Goal: Information Seeking & Learning: Find specific fact

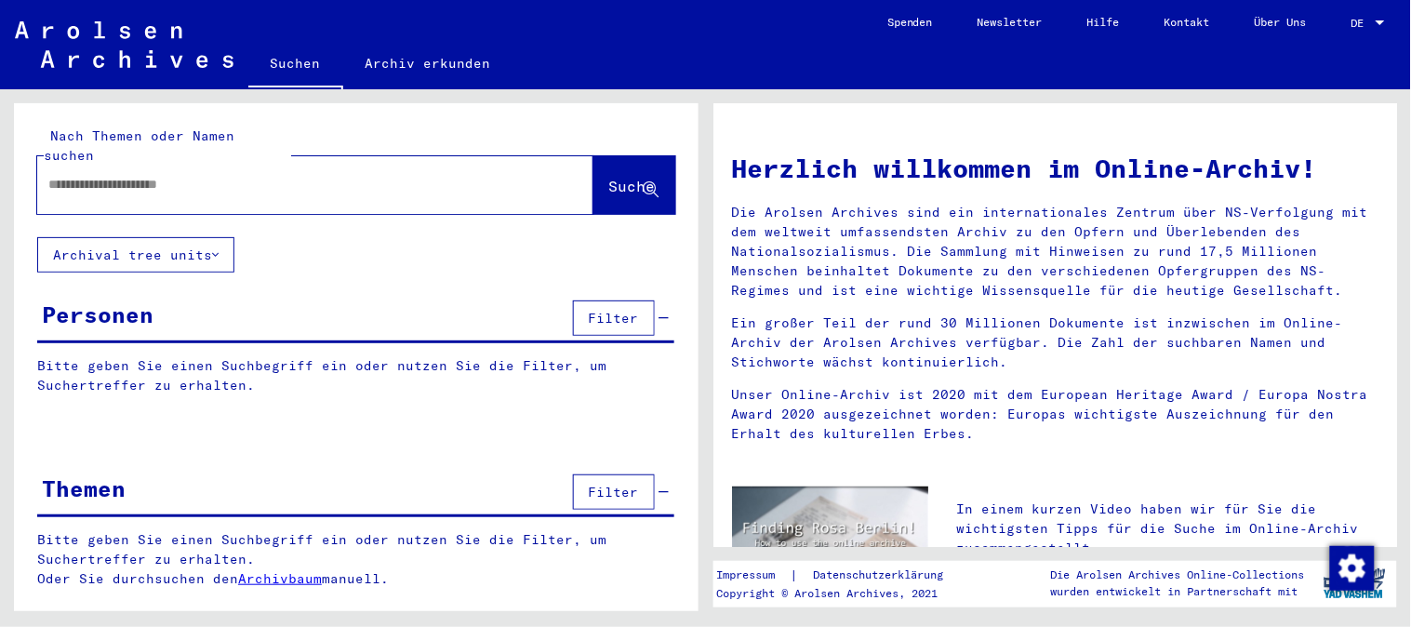
click at [189, 175] on input "text" at bounding box center [292, 185] width 489 height 20
type input "****"
click at [145, 237] on button "Archival tree units" at bounding box center [135, 254] width 197 height 35
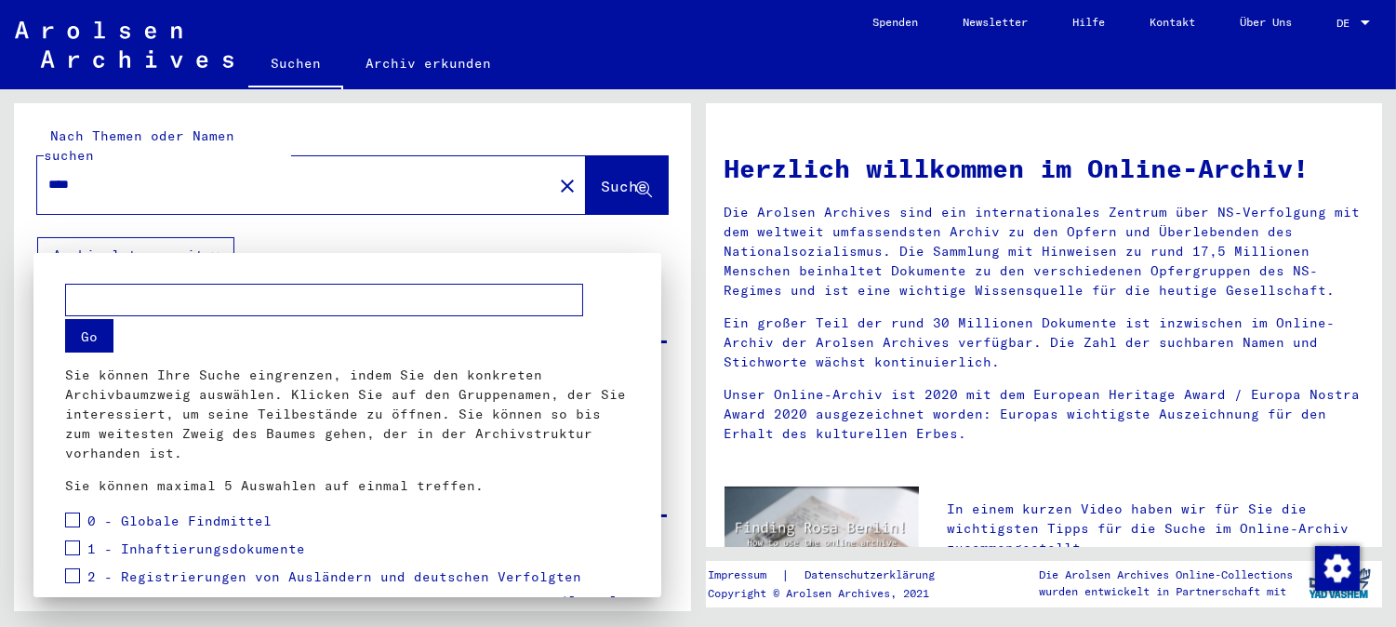
scroll to position [103, 0]
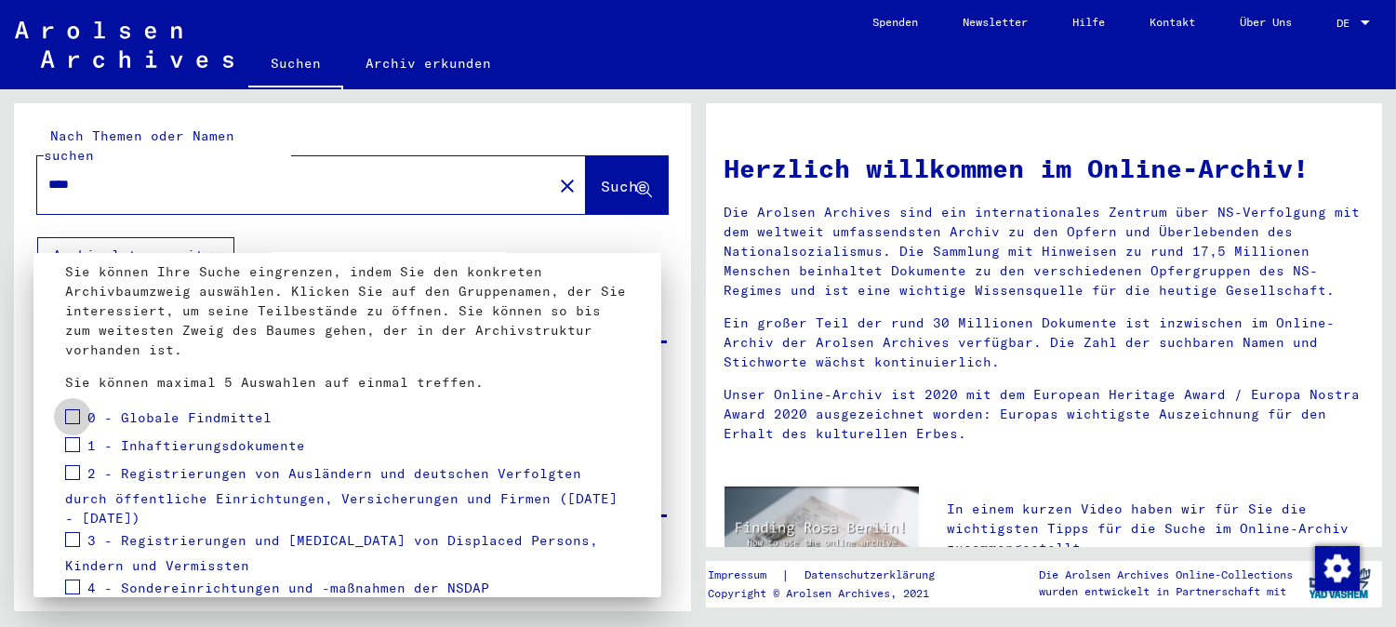
click at [74, 417] on span at bounding box center [72, 416] width 15 height 15
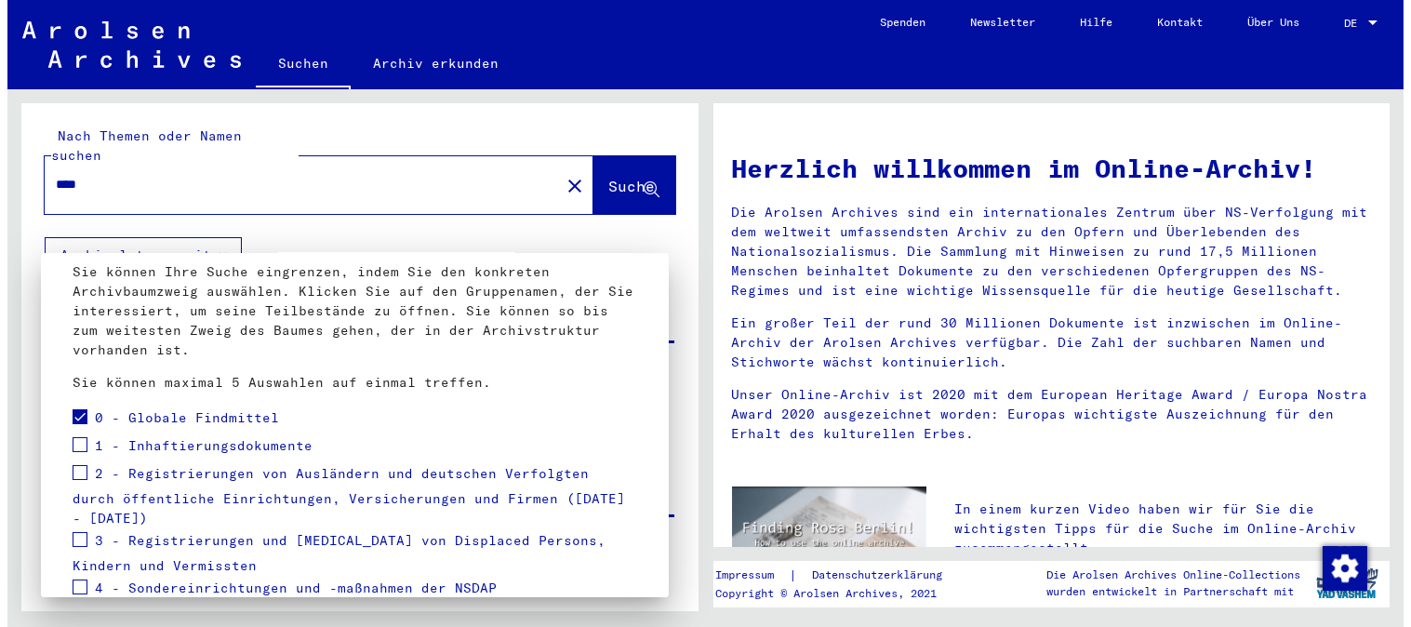
scroll to position [300, 0]
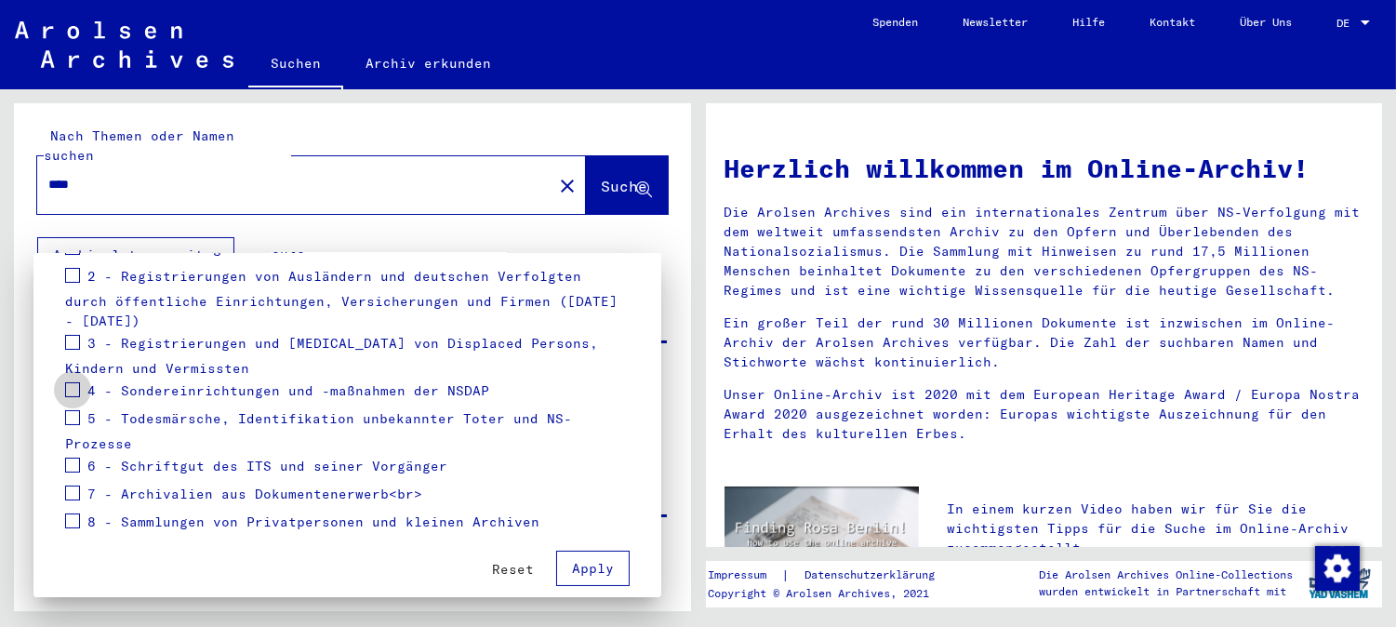
click at [74, 382] on span at bounding box center [72, 389] width 15 height 15
click at [68, 335] on span at bounding box center [72, 342] width 15 height 15
click at [74, 457] on span at bounding box center [72, 464] width 15 height 15
click at [69, 410] on span at bounding box center [72, 417] width 15 height 15
click at [572, 560] on span "Apply" at bounding box center [593, 568] width 42 height 17
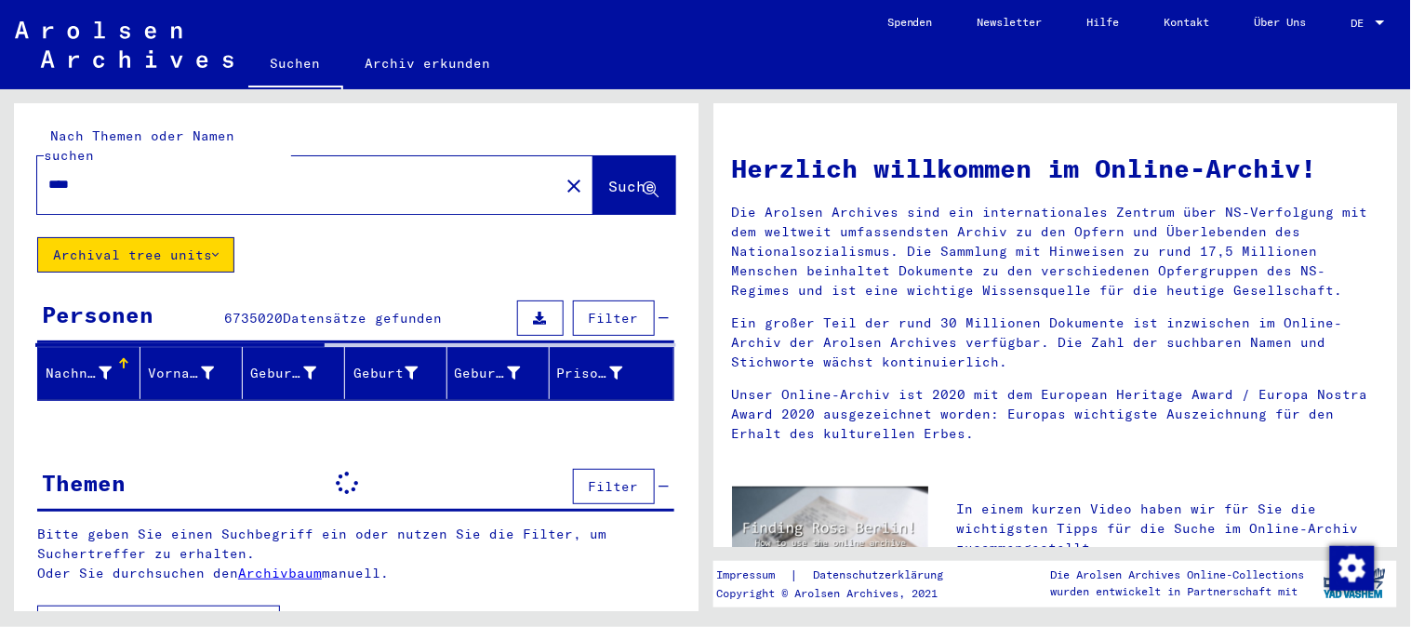
scroll to position [17, 0]
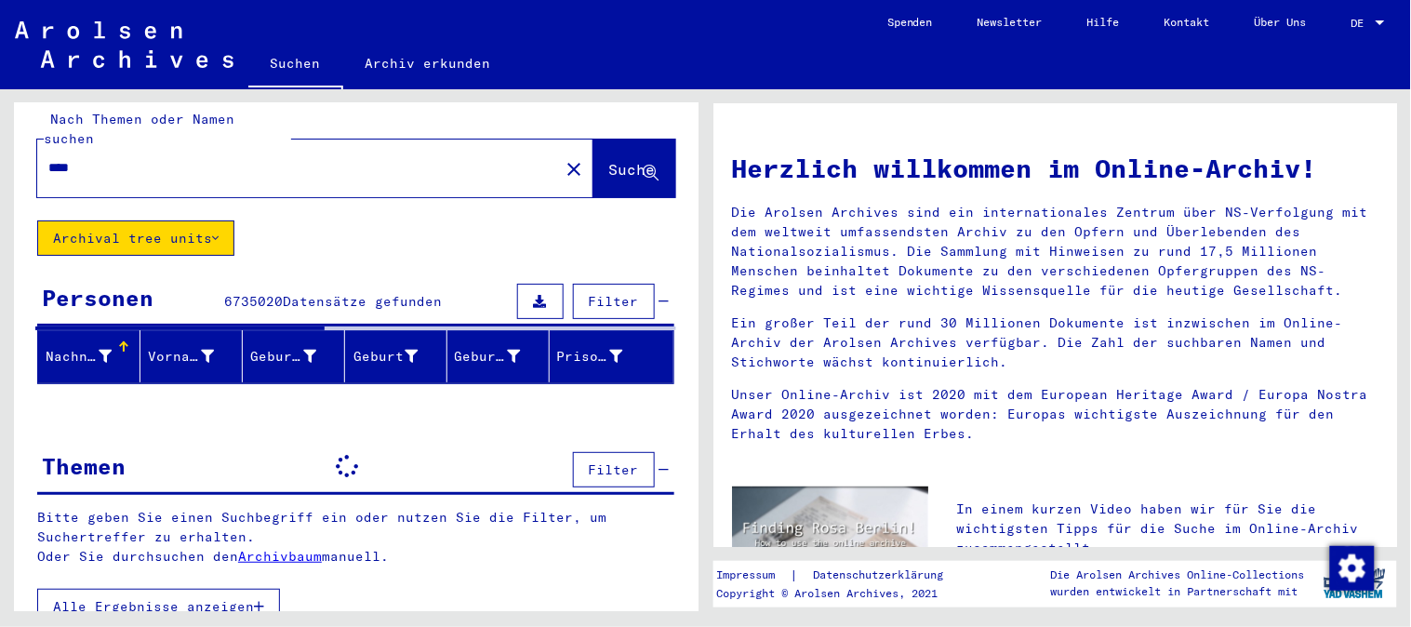
click at [238, 598] on span "Alle Ergebnisse anzeigen" at bounding box center [153, 606] width 201 height 17
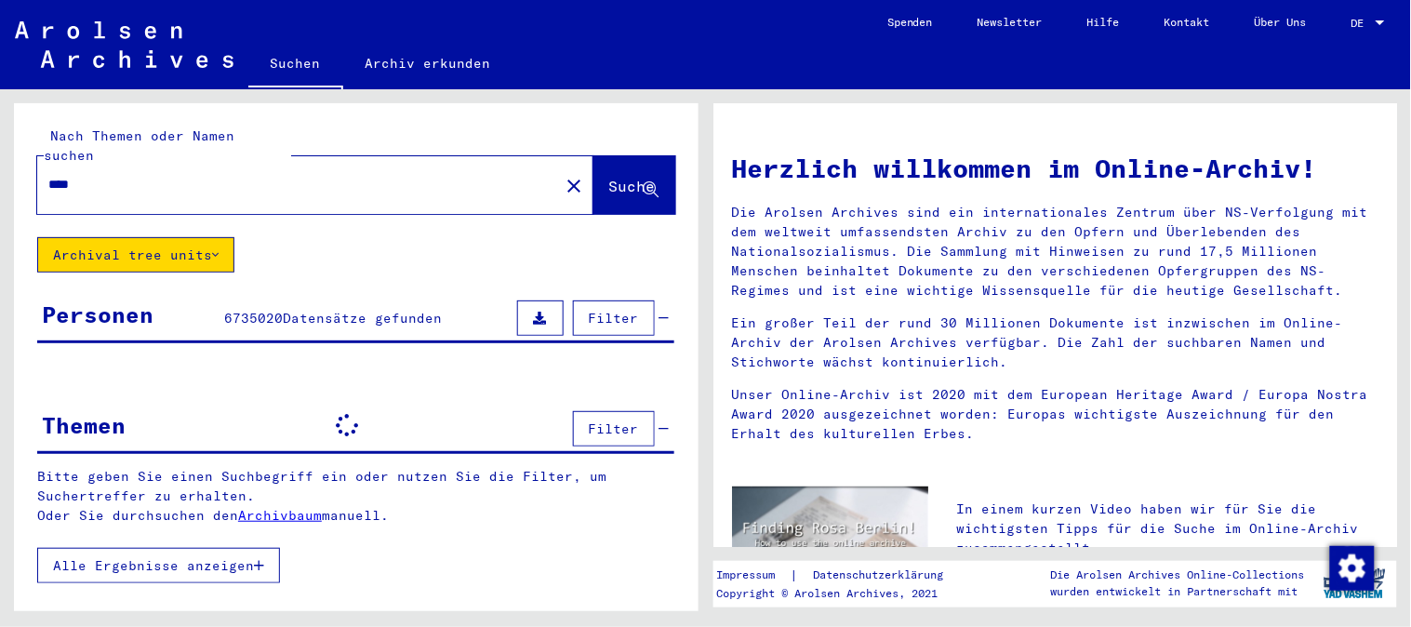
scroll to position [0, 0]
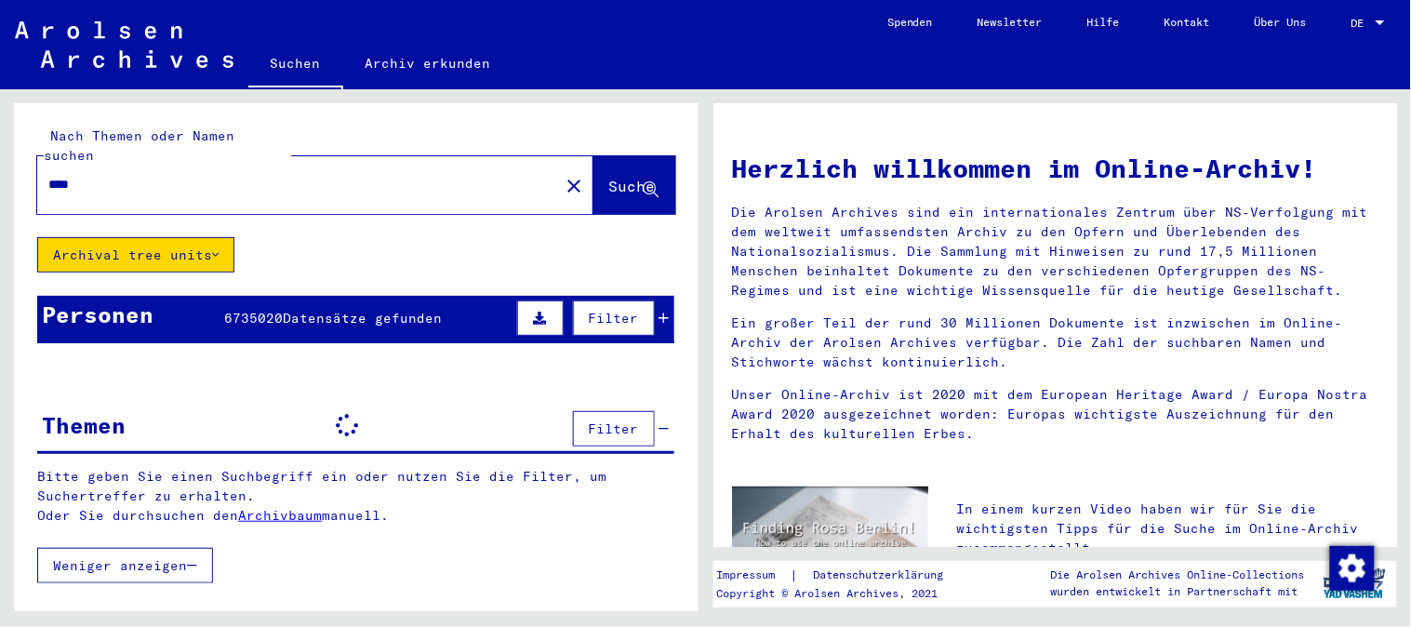
click at [124, 557] on span "Weniger anzeigen" at bounding box center [120, 565] width 134 height 17
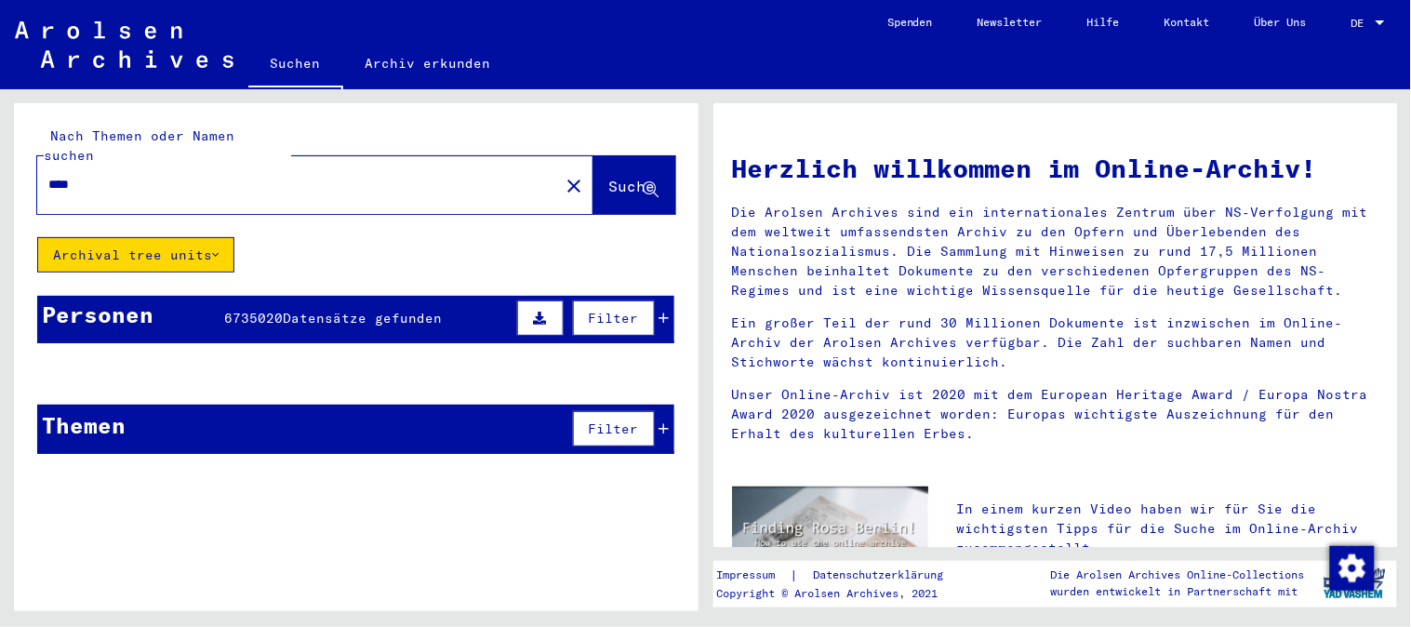
click at [394, 310] on span "Datensätze gefunden" at bounding box center [362, 318] width 159 height 17
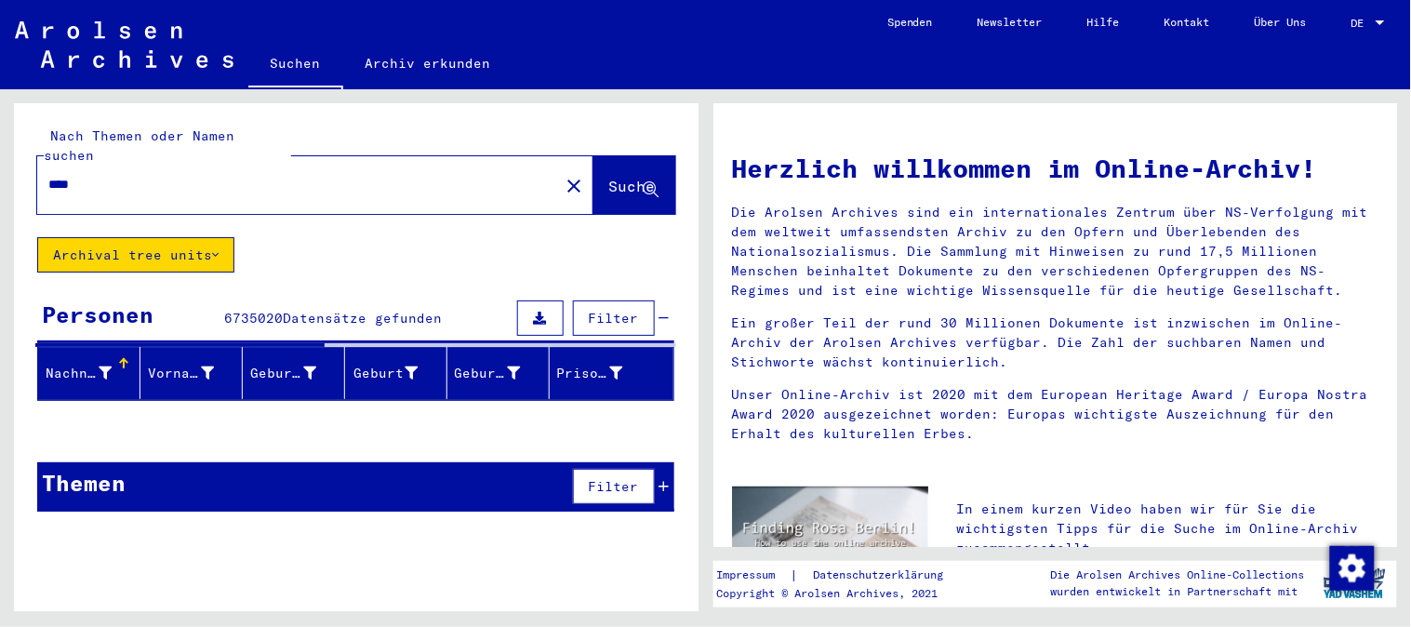
click at [77, 364] on div "Nachname" at bounding box center [79, 374] width 66 height 20
click at [534, 311] on icon at bounding box center [540, 317] width 13 height 13
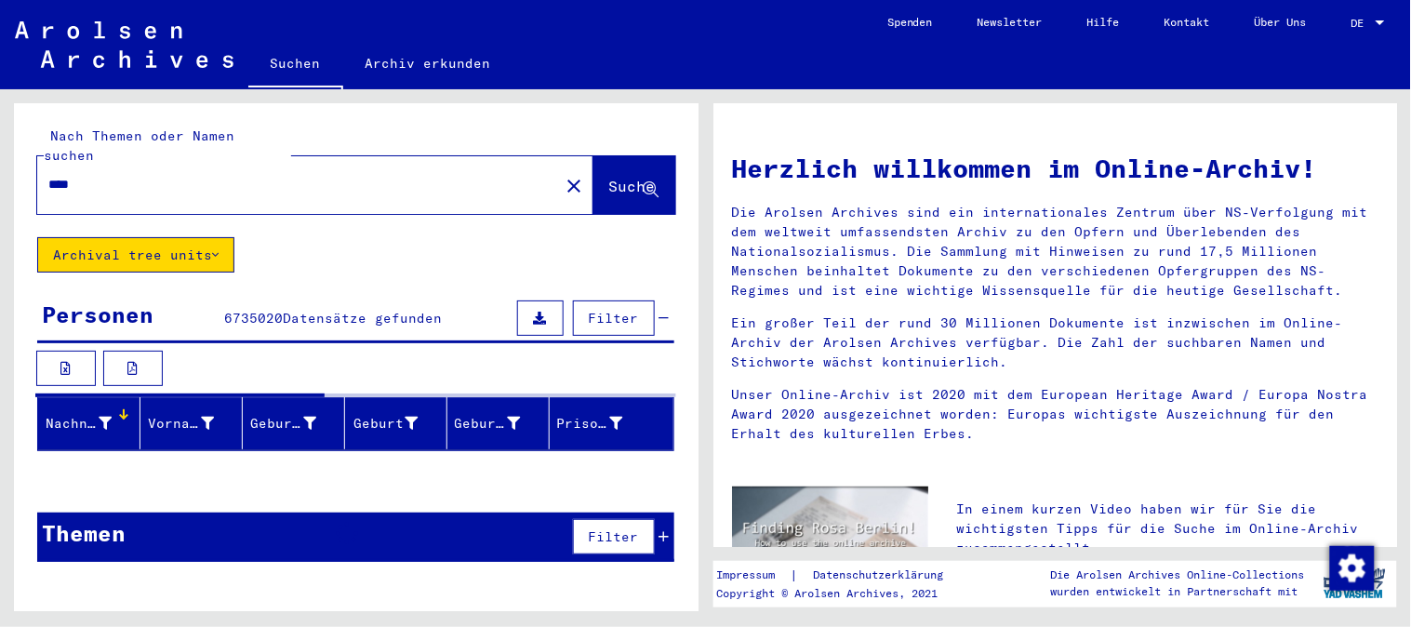
click at [593, 310] on span "Filter" at bounding box center [614, 318] width 50 height 17
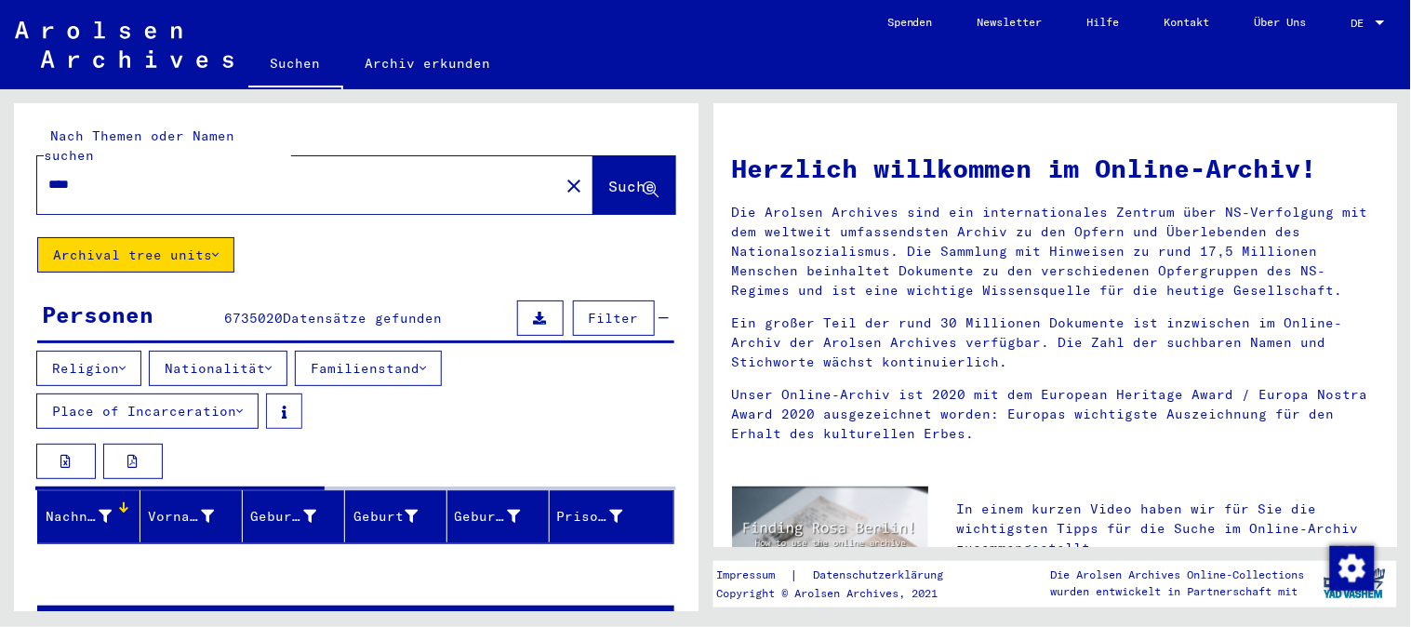
click at [91, 351] on button "Religion" at bounding box center [88, 368] width 105 height 35
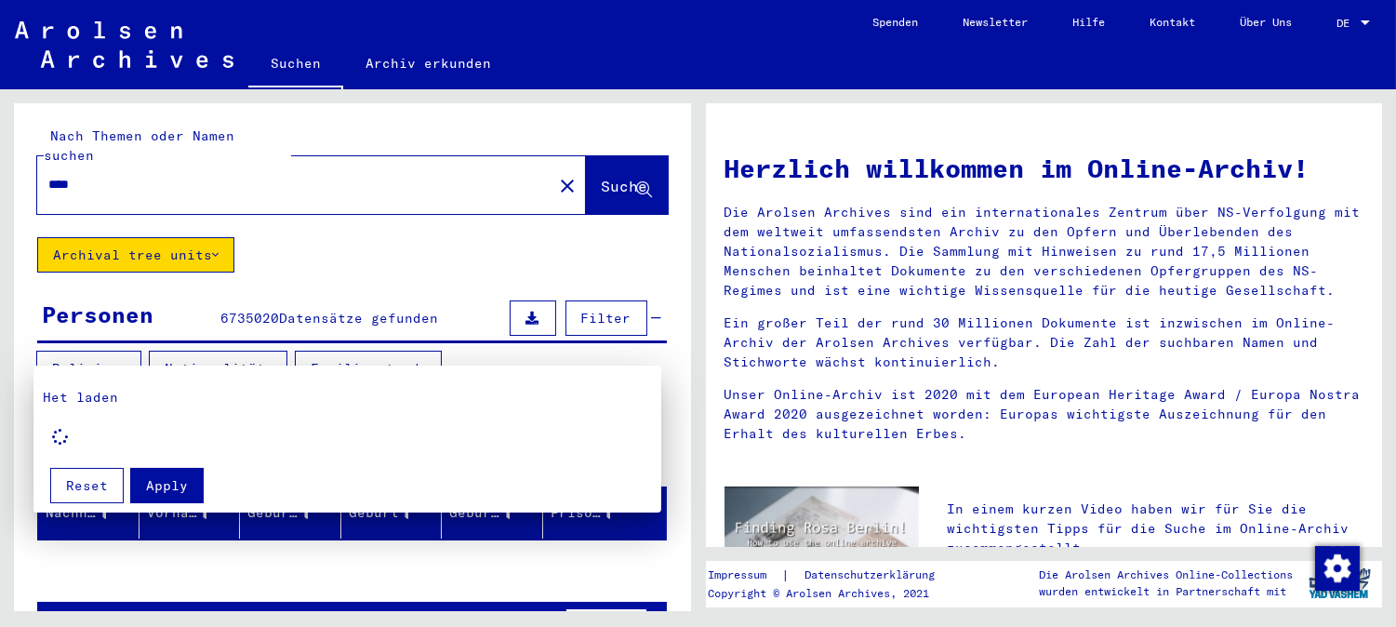
click at [252, 351] on div at bounding box center [698, 313] width 1396 height 627
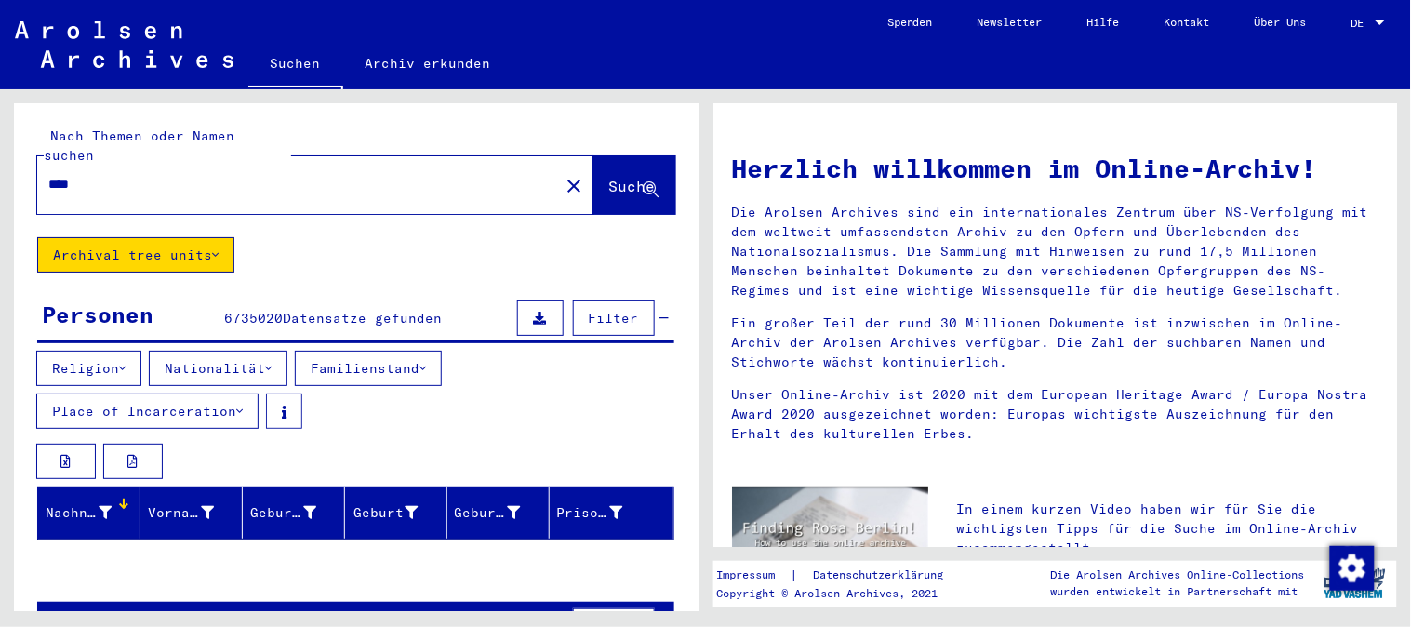
click at [247, 351] on button "Nationalität" at bounding box center [218, 368] width 139 height 35
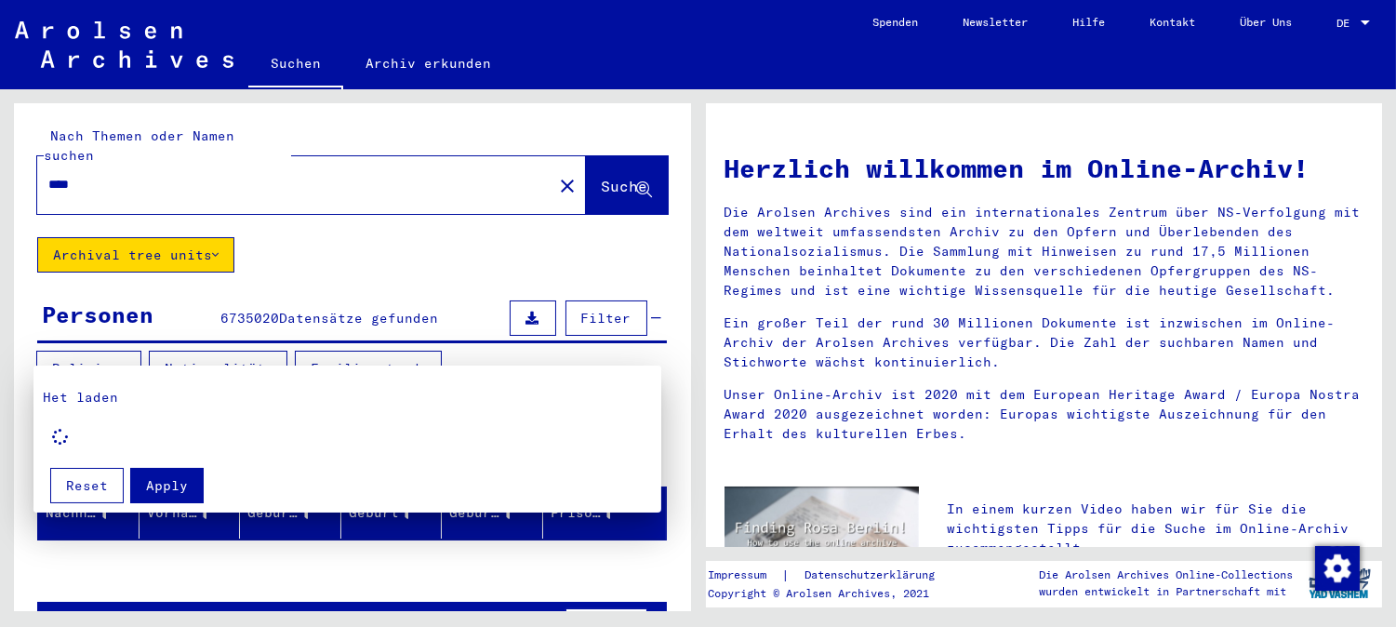
click at [93, 353] on div at bounding box center [698, 313] width 1396 height 627
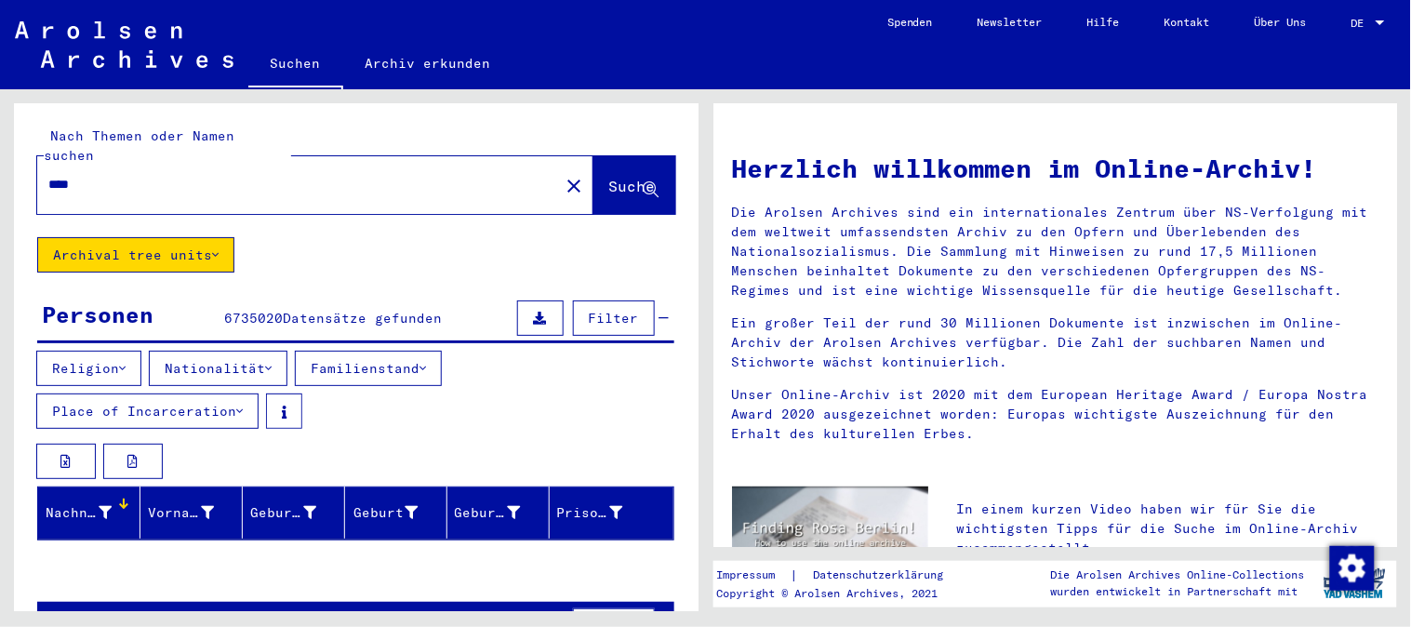
click at [375, 355] on button "Familienstand" at bounding box center [368, 368] width 147 height 35
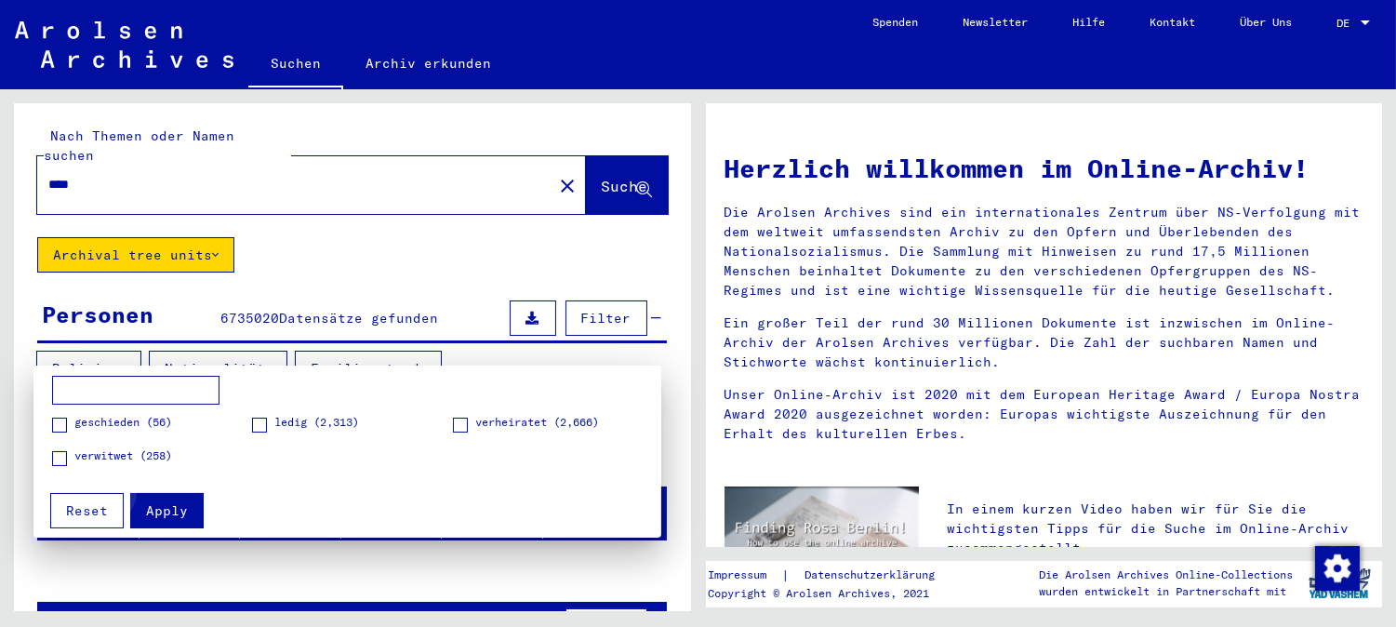
click at [158, 500] on button "Apply" at bounding box center [166, 510] width 73 height 35
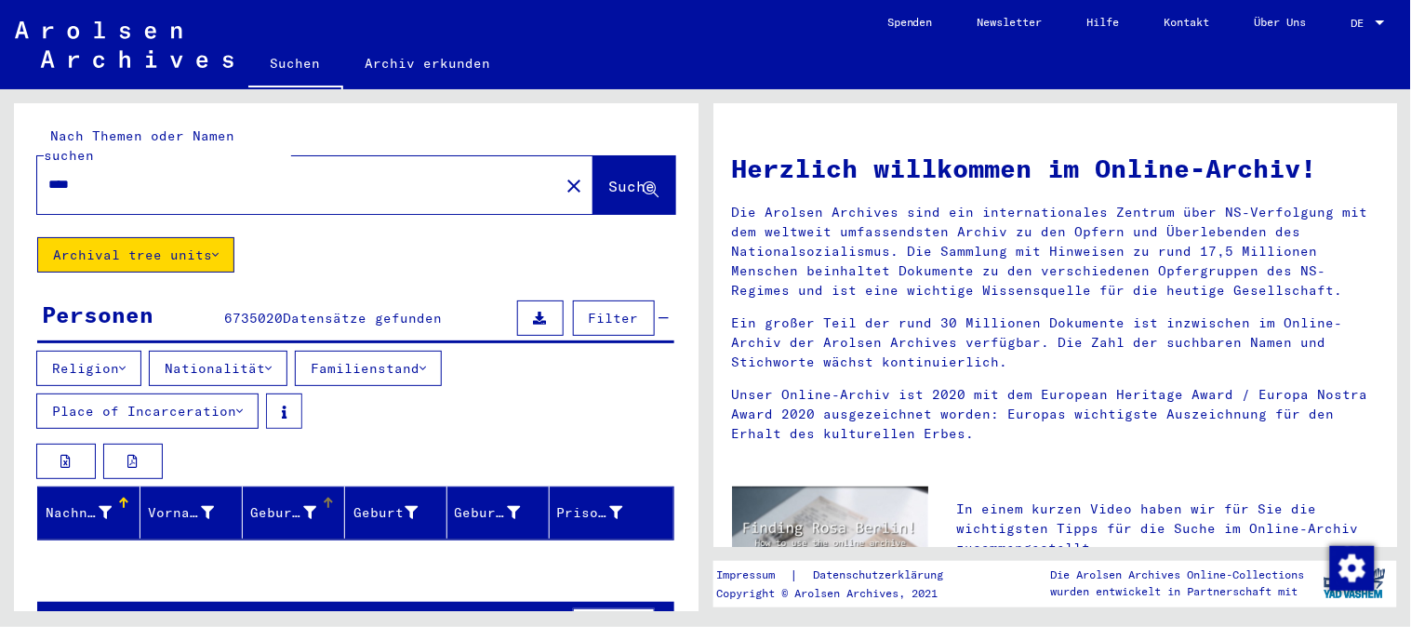
click at [281, 497] on div "Geburtsname" at bounding box center [297, 512] width 94 height 30
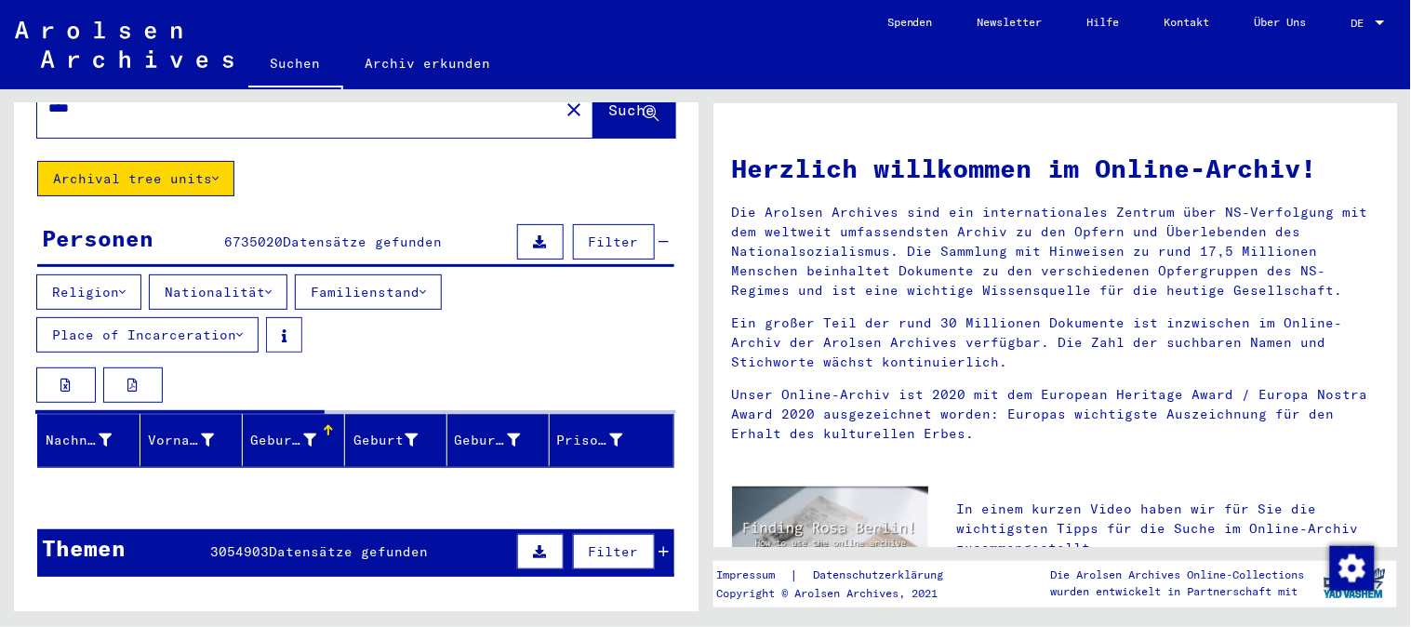
scroll to position [310, 0]
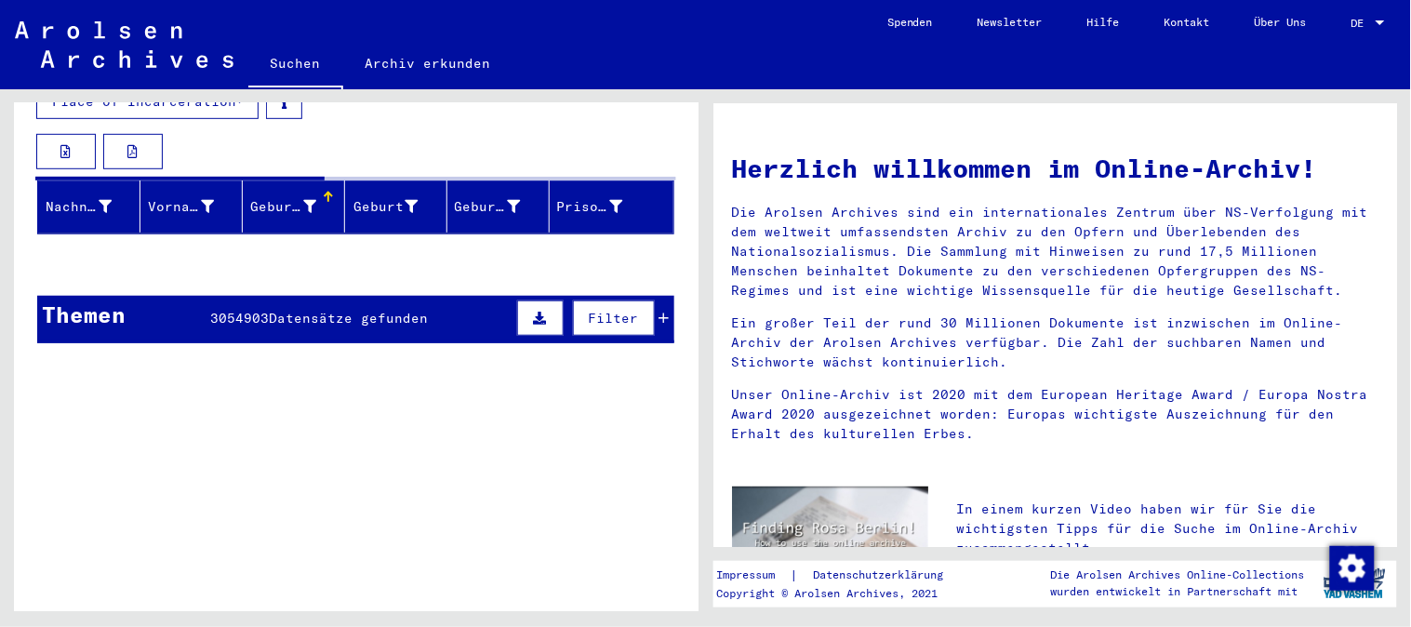
click at [587, 312] on button "Filter" at bounding box center [614, 317] width 82 height 35
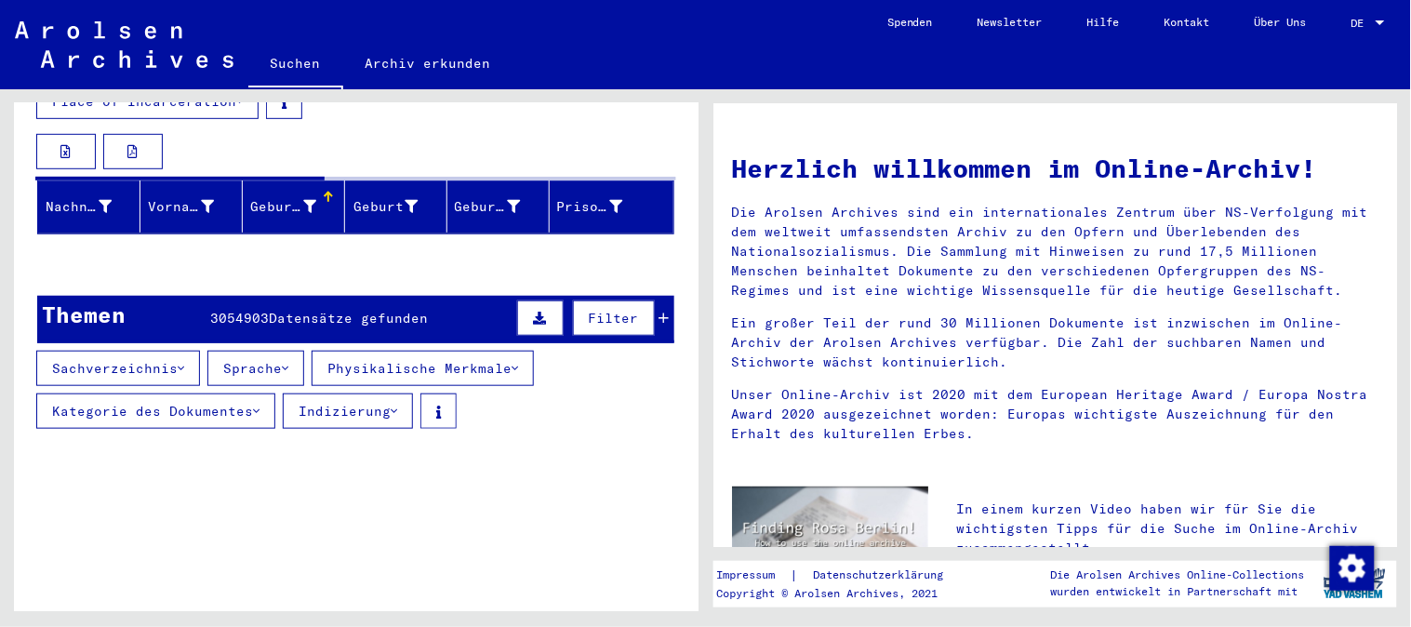
click at [214, 393] on button "Kategorie des Dokumentes" at bounding box center [155, 410] width 239 height 35
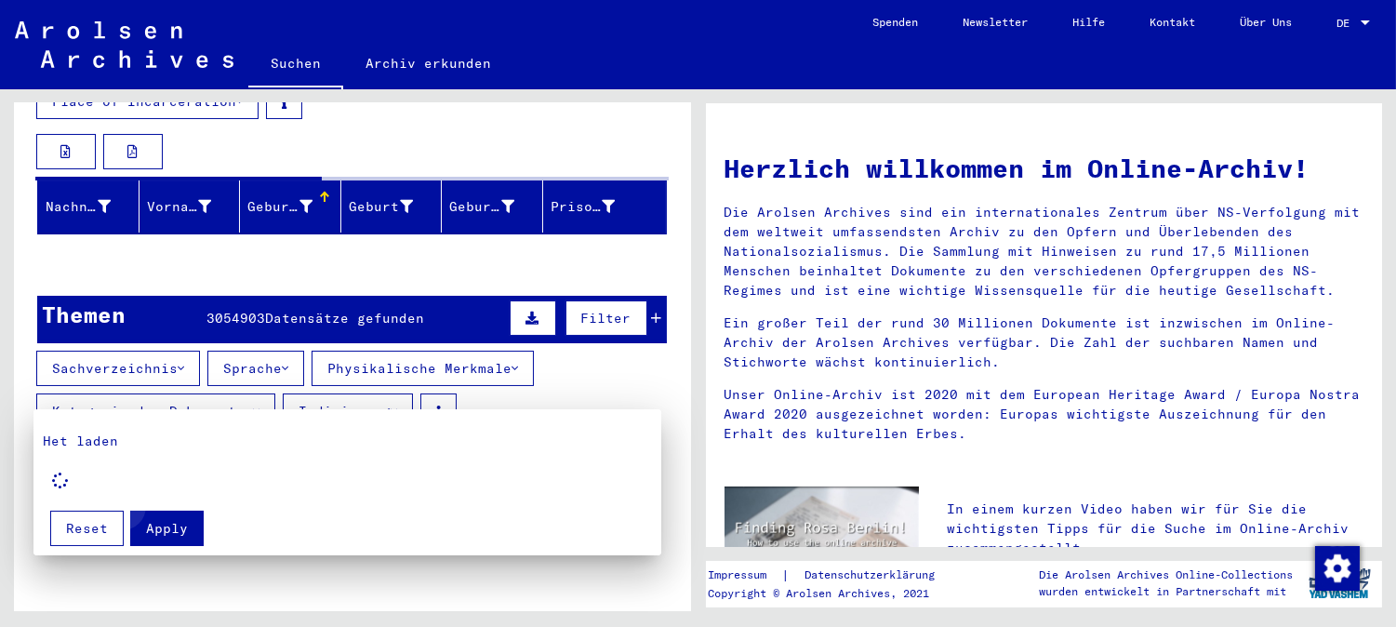
click at [177, 514] on button "Apply" at bounding box center [166, 527] width 73 height 35
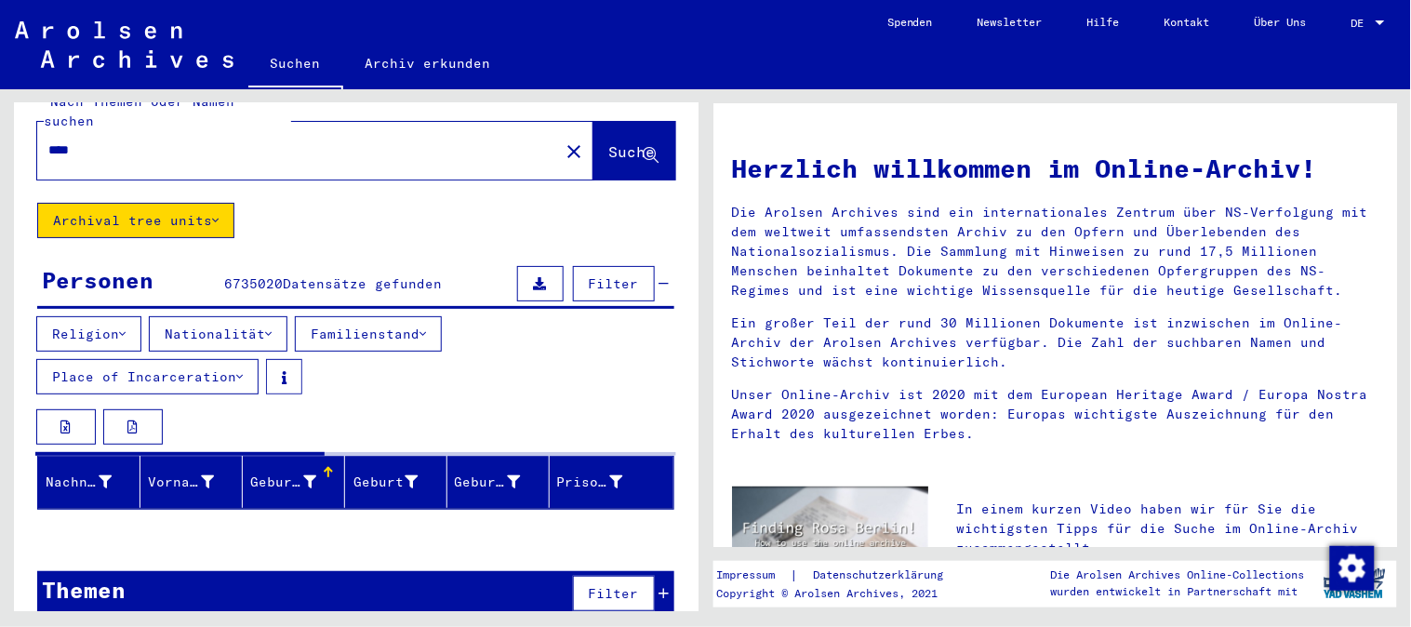
scroll to position [0, 0]
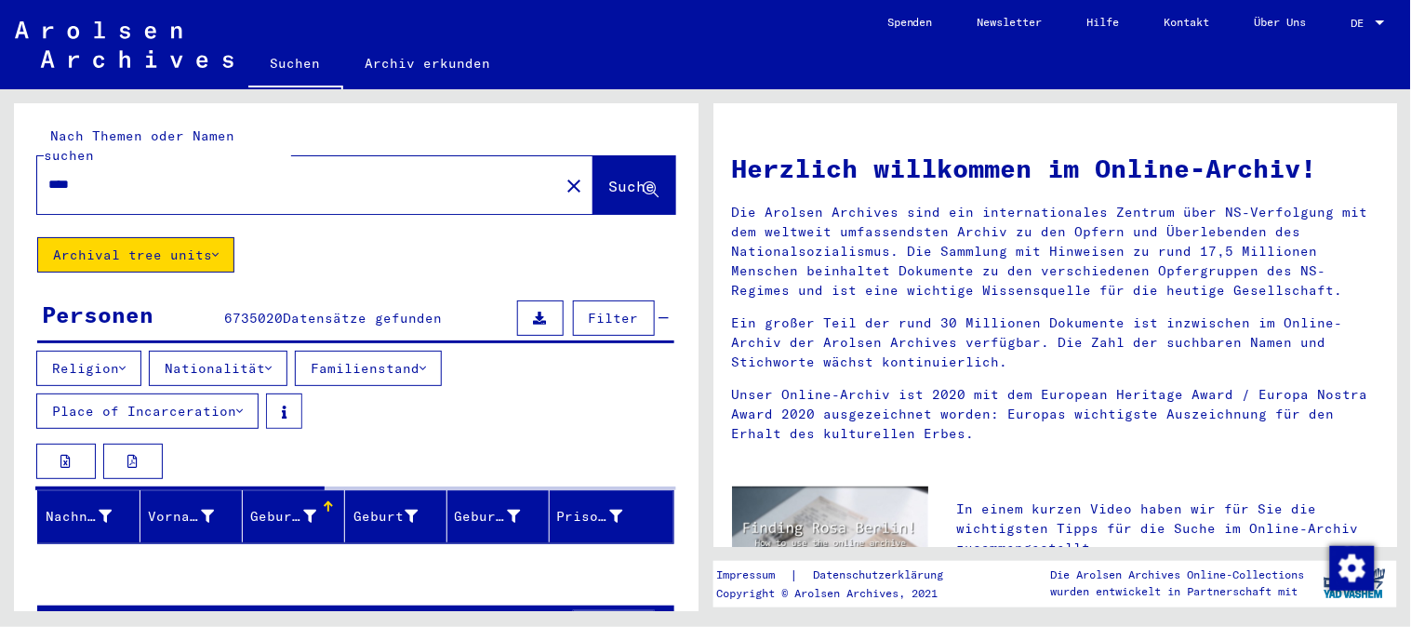
click at [127, 393] on button "Place of Incarceration" at bounding box center [147, 410] width 222 height 35
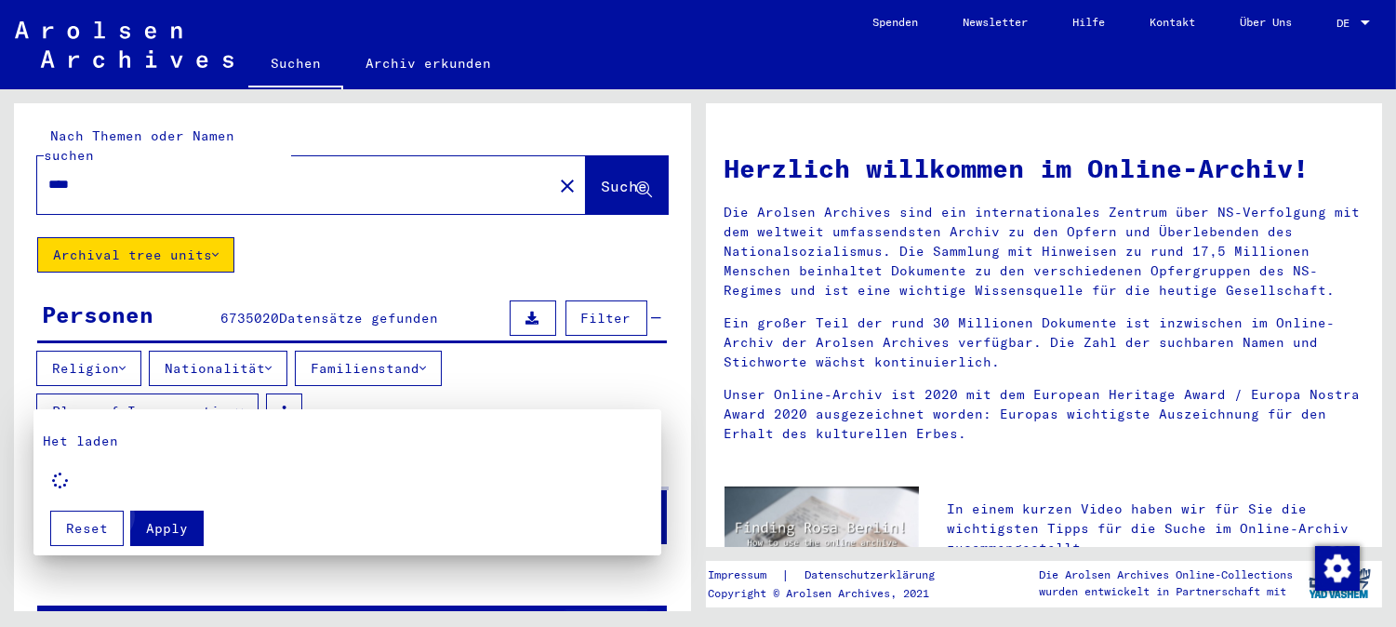
click at [162, 523] on span "Apply" at bounding box center [167, 528] width 42 height 17
